Goal: Communication & Community: Answer question/provide support

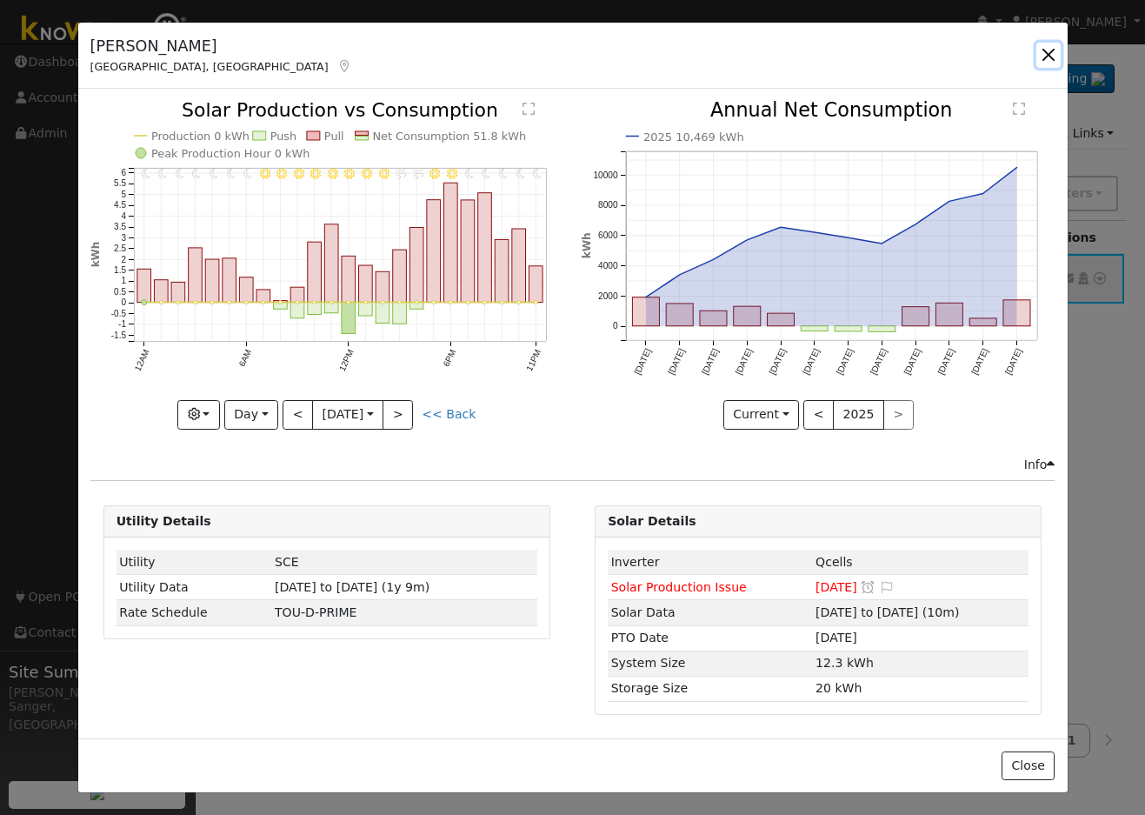
click at [1050, 51] on button "button" at bounding box center [1048, 55] width 24 height 24
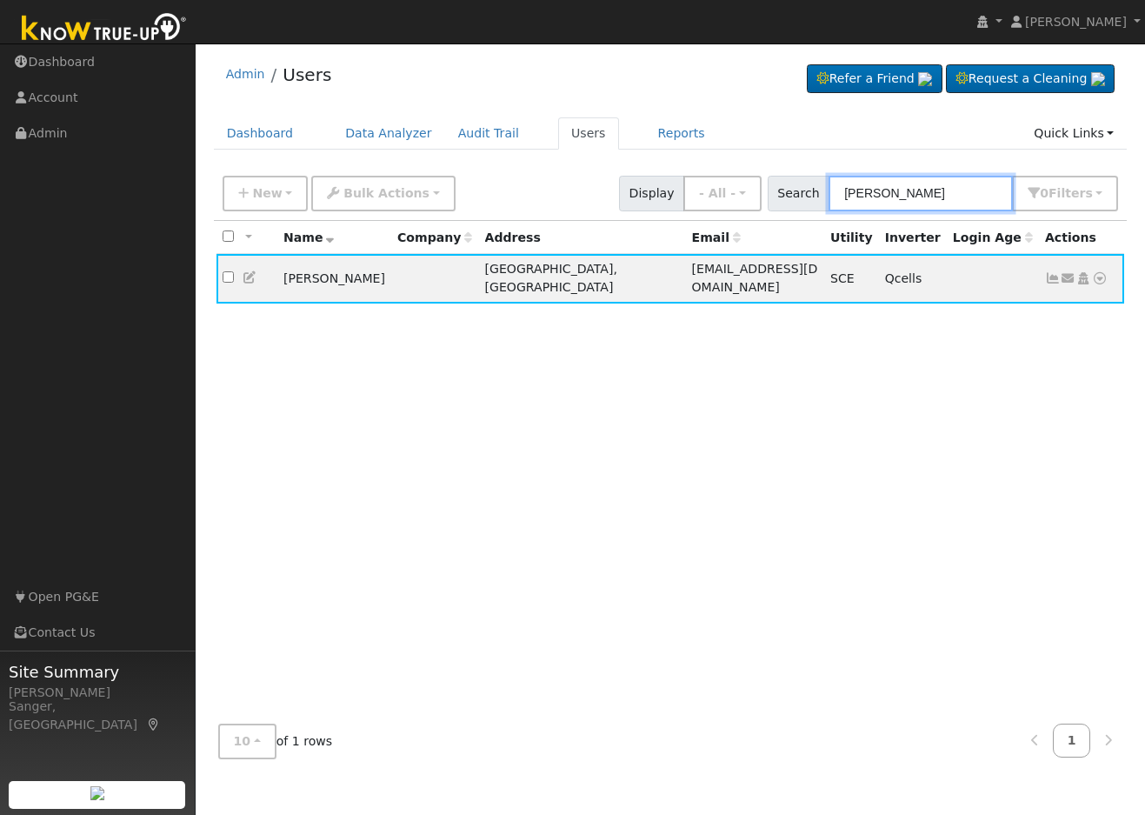
drag, startPoint x: 965, startPoint y: 190, endPoint x: 785, endPoint y: 190, distance: 180.0
click at [785, 190] on div "Search [PERSON_NAME] 0 Filter s My accounts Role Show - All - Show Leads Admin …" at bounding box center [943, 194] width 351 height 36
paste input "[PERSON_NAME]"
type input "[PERSON_NAME]"
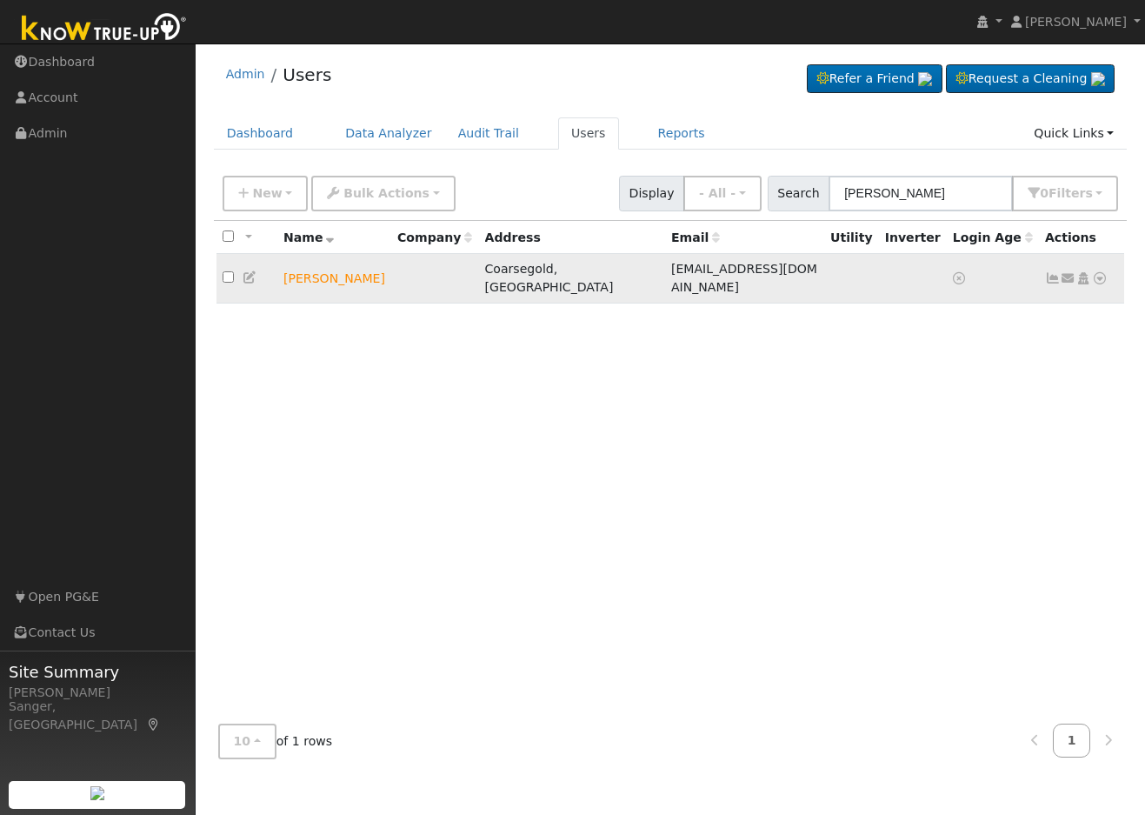
click at [1069, 272] on icon at bounding box center [1069, 278] width 16 height 12
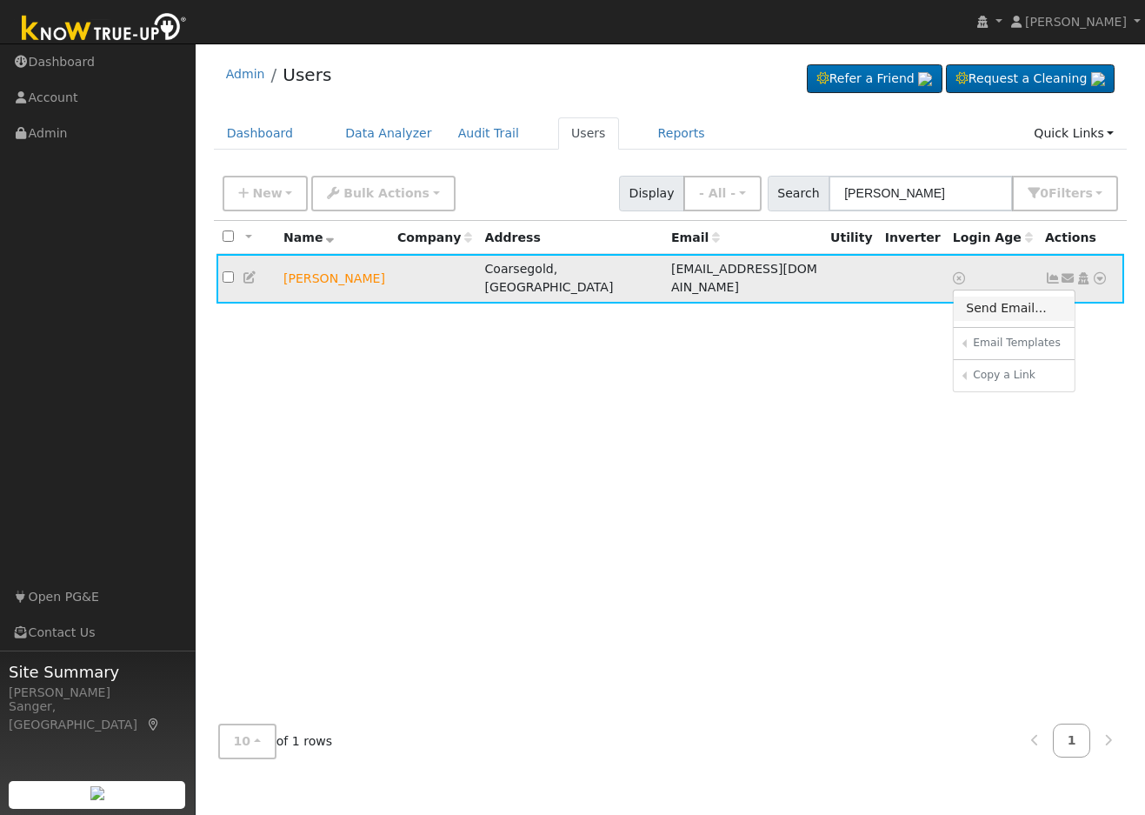
click at [986, 296] on link "Send Email..." at bounding box center [1014, 308] width 121 height 24
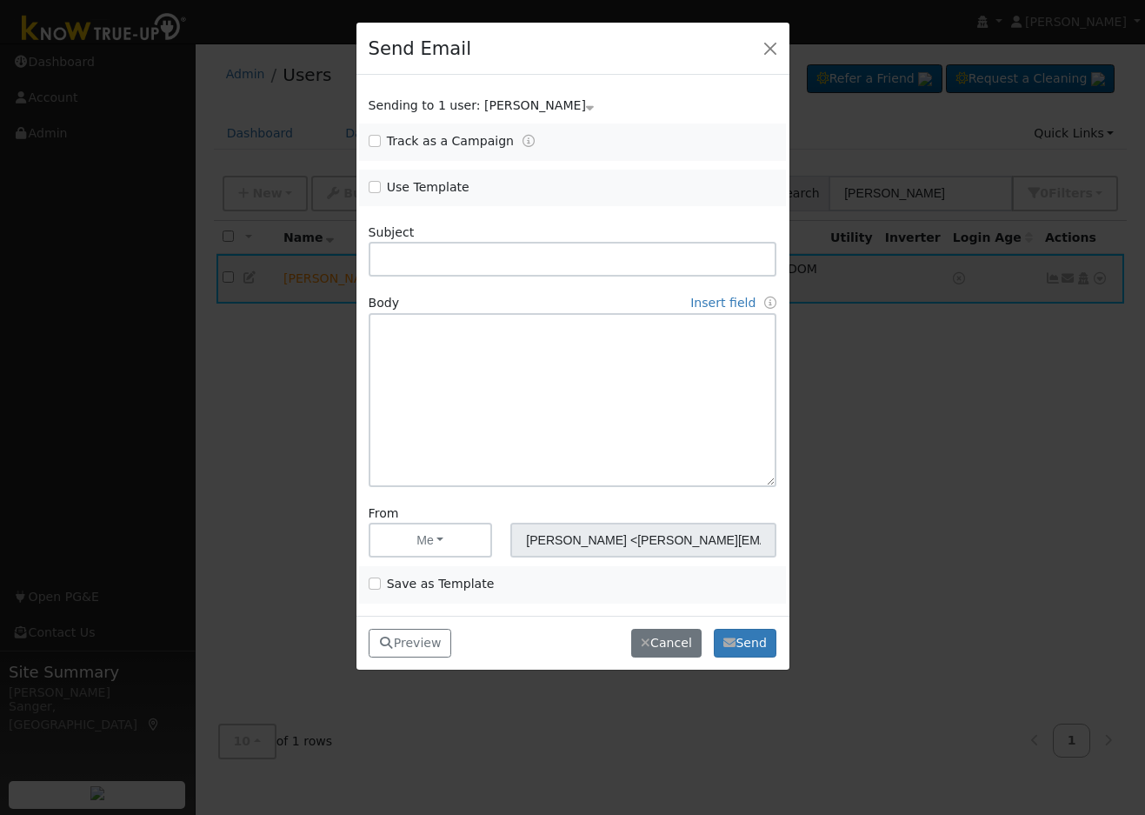
click at [381, 185] on span "Use Template" at bounding box center [466, 187] width 195 height 18
click at [377, 185] on input "Use Template" at bounding box center [375, 187] width 12 height 12
checkbox input "true"
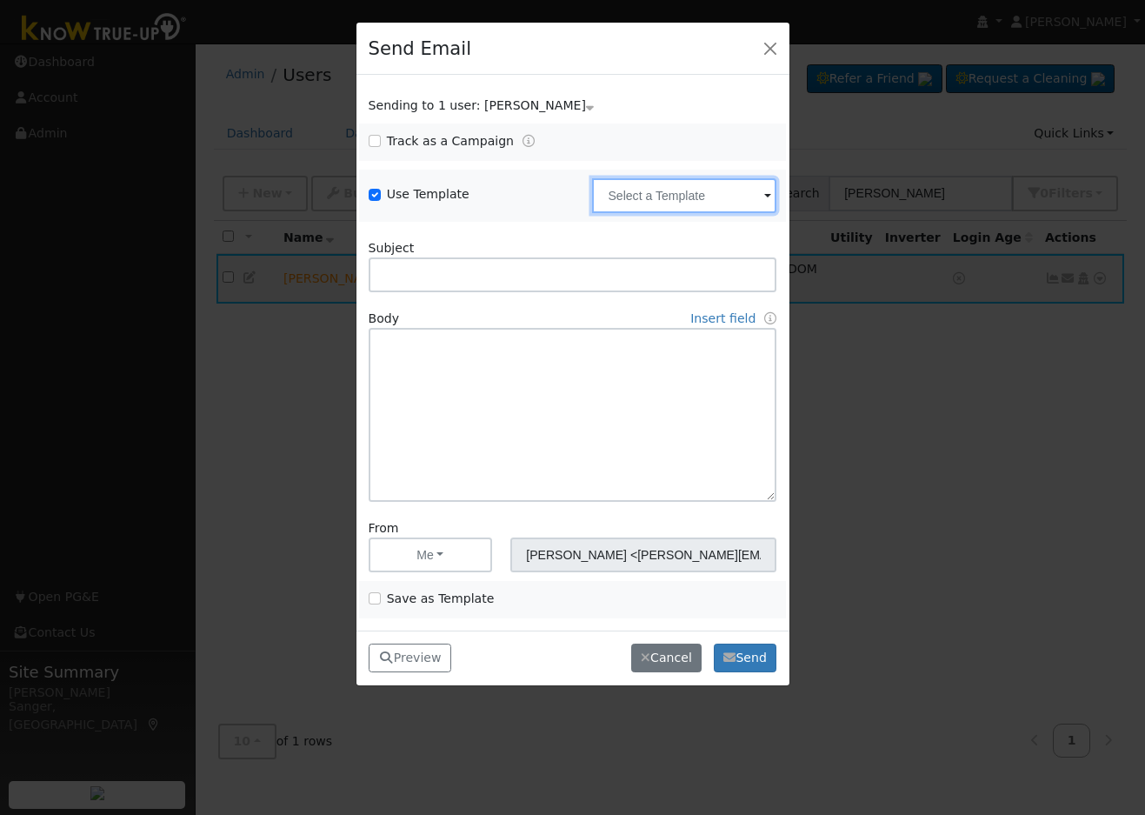
click at [643, 190] on input "text" at bounding box center [684, 195] width 184 height 35
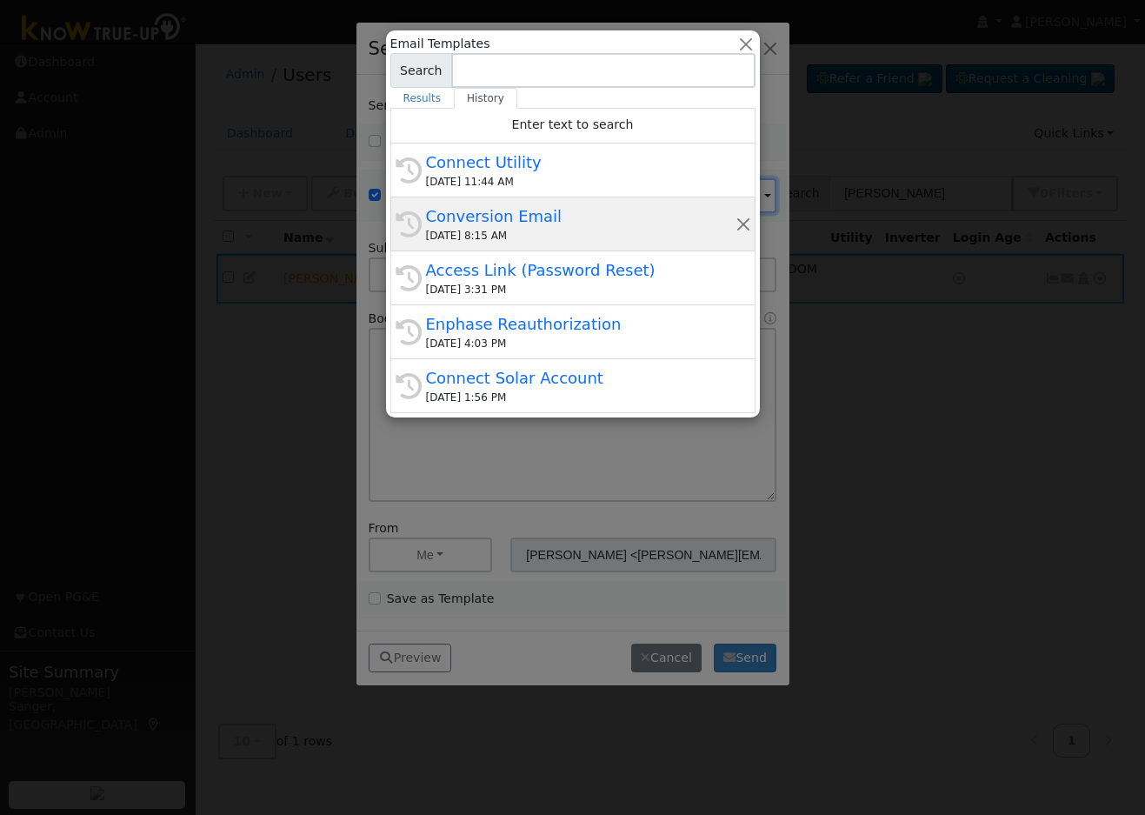
click at [476, 228] on div "[DATE] 8:15 AM" at bounding box center [581, 236] width 310 height 16
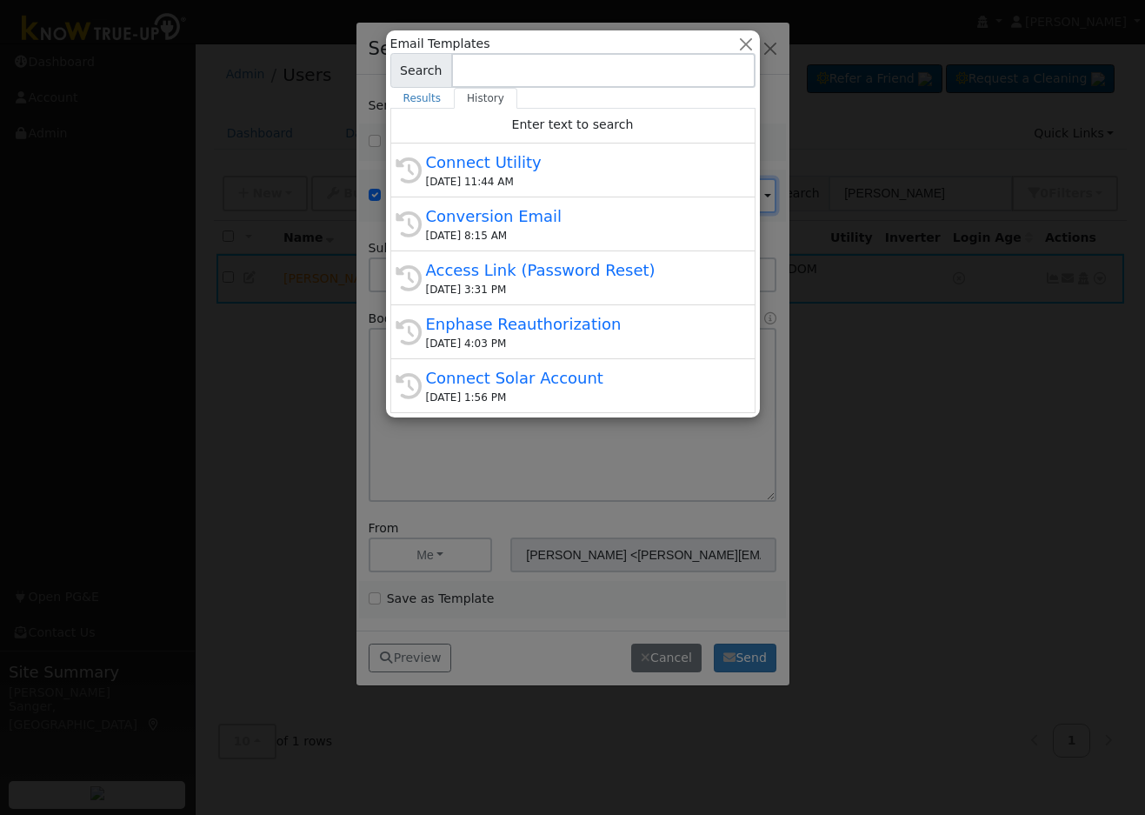
type input "Conversion Email"
type input "Connect Your Utility Account"
type textarea "Dear {user_fname}, The first step is to connect your electric utility account. …"
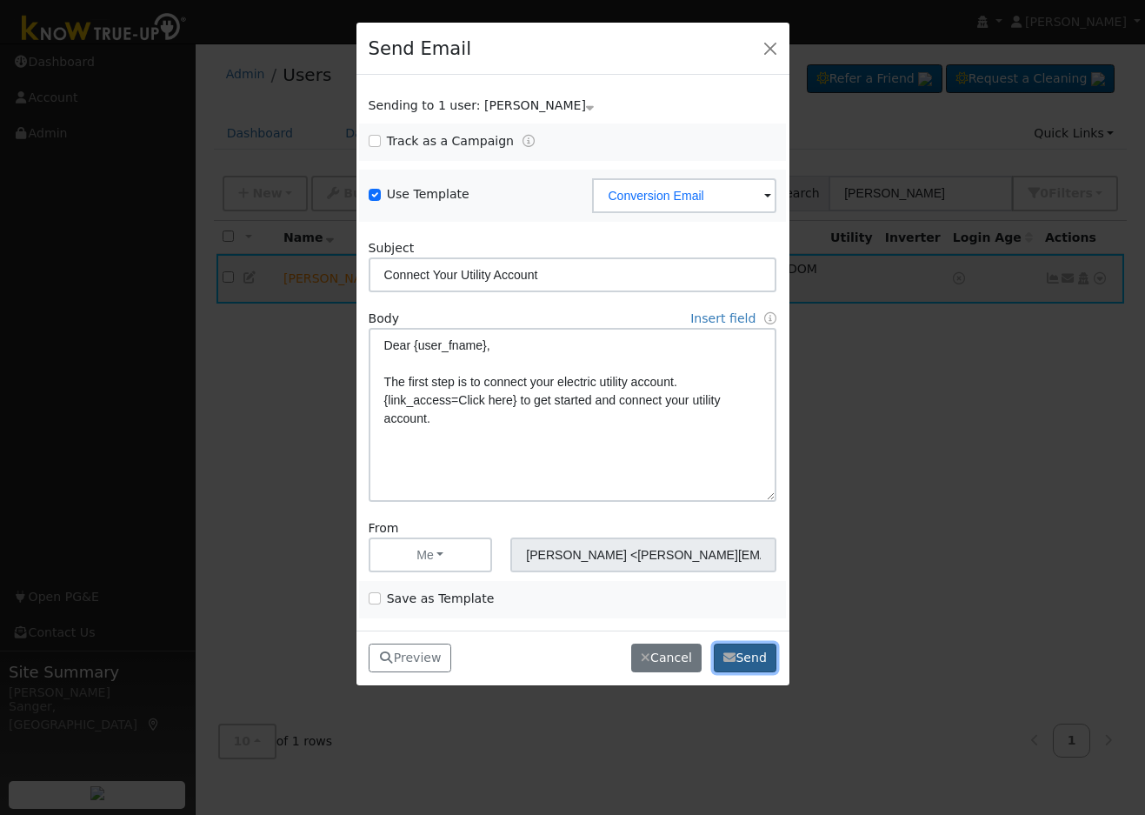
click at [751, 650] on button "Send" at bounding box center [745, 658] width 63 height 30
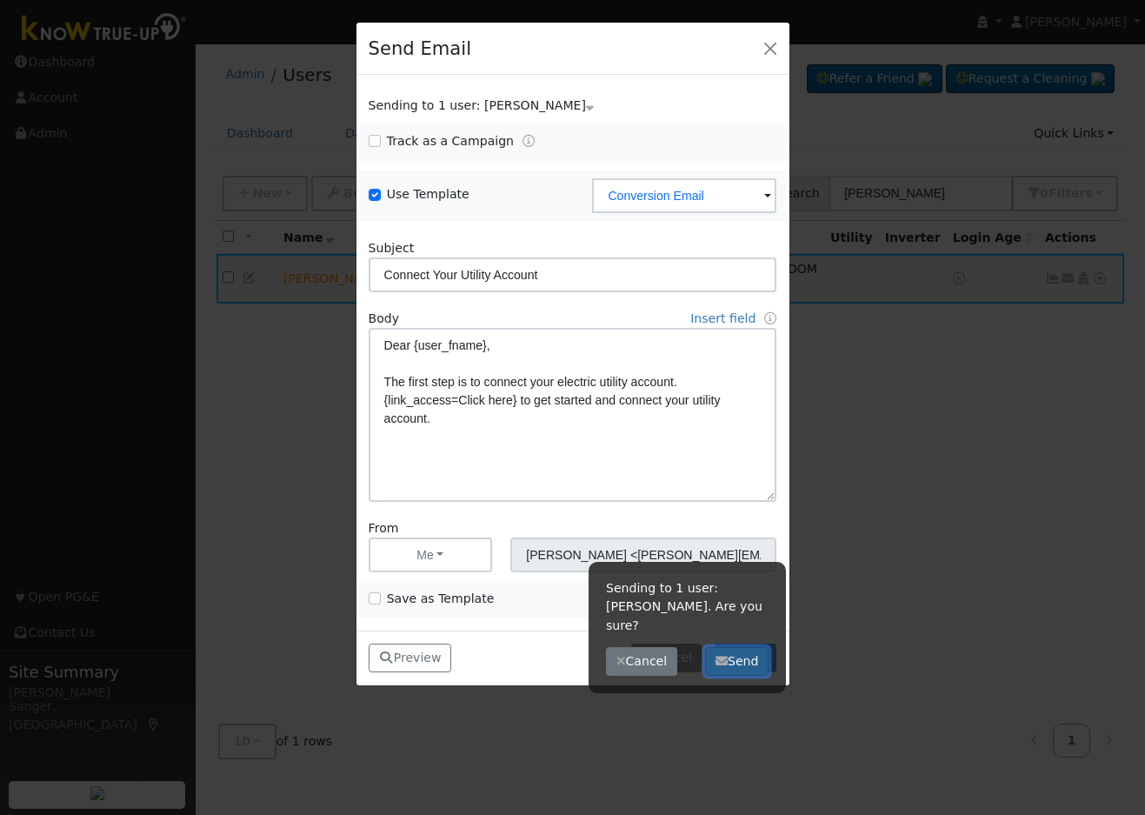
click at [763, 647] on button "Send" at bounding box center [736, 662] width 63 height 30
